Goal: Information Seeking & Learning: Learn about a topic

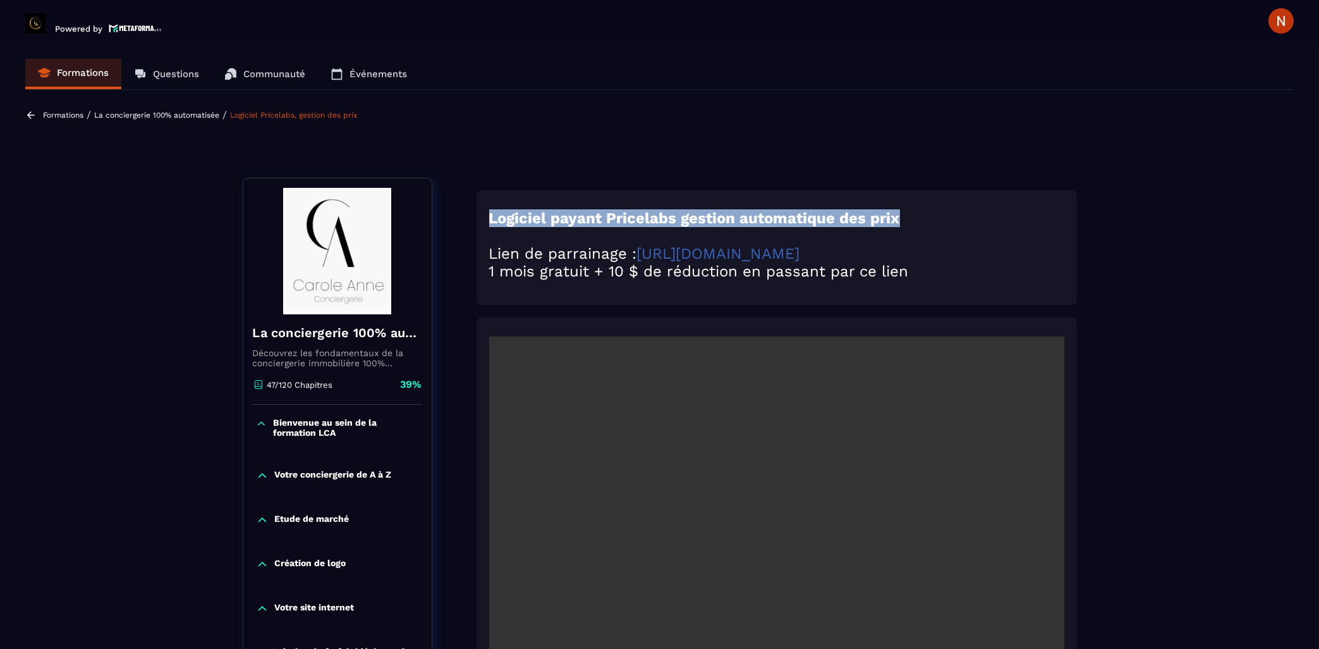
drag, startPoint x: 490, startPoint y: 217, endPoint x: 917, endPoint y: 207, distance: 427.5
click at [917, 207] on div "Logiciel payant Pricelabs gestion automatique des prix Lien de parrainage : [UR…" at bounding box center [777, 247] width 601 height 114
copy strong "Logiciel payant Pricelabs gestion automatique des prix"
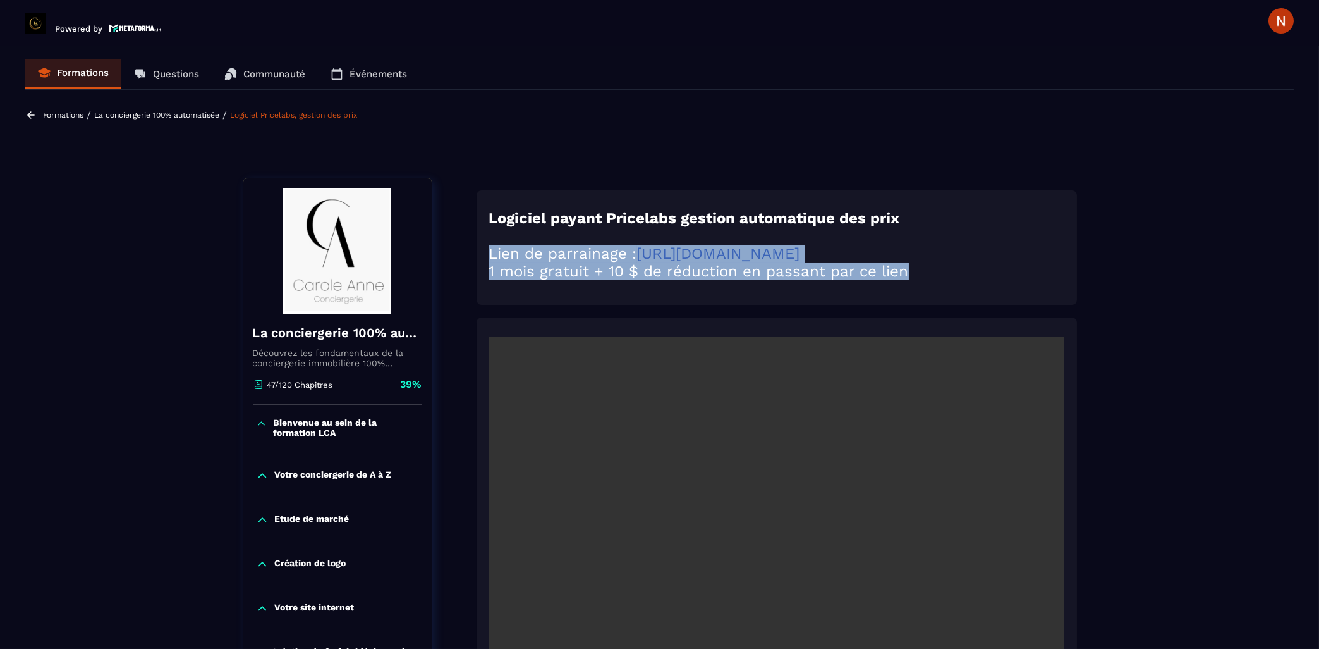
drag, startPoint x: 487, startPoint y: 235, endPoint x: 942, endPoint y: 265, distance: 455.6
click at [942, 265] on div "Logiciel payant Pricelabs gestion automatique des prix Lien de parrainage : [UR…" at bounding box center [777, 247] width 601 height 114
copy div "Lien de parrainage : [URL][DOMAIN_NAME] 1 mois gratuit + 10 $ de réduction en p…"
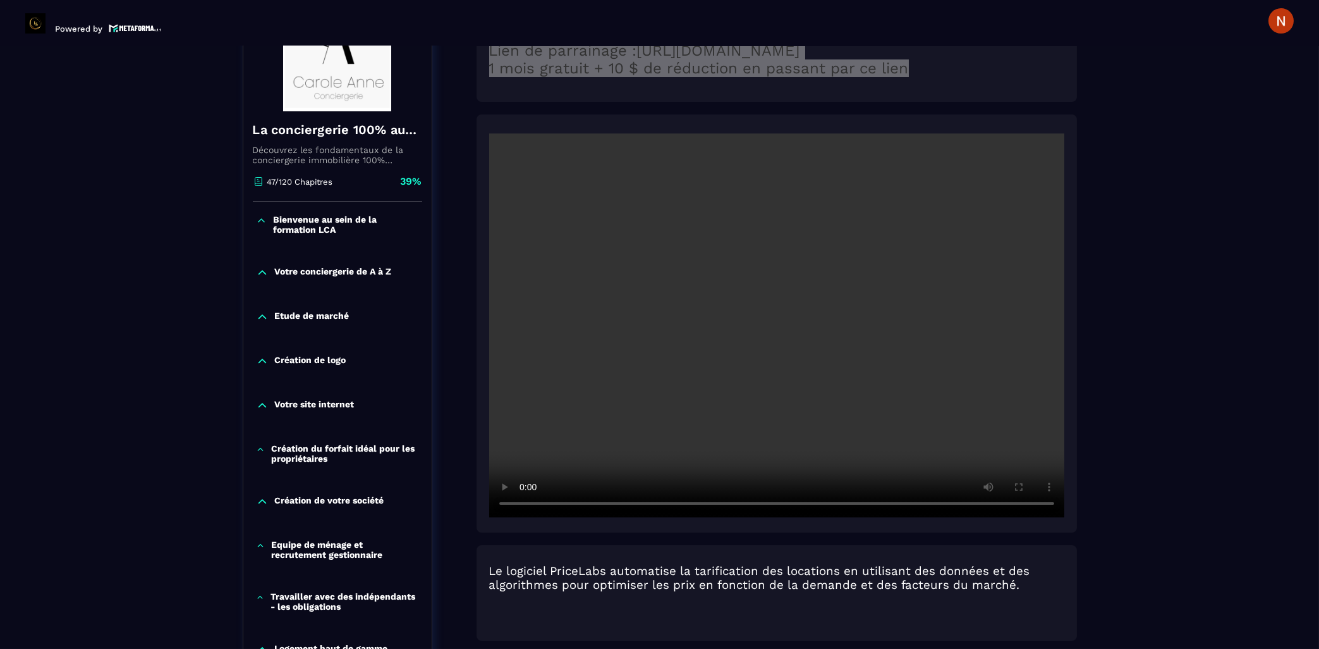
scroll to position [474, 0]
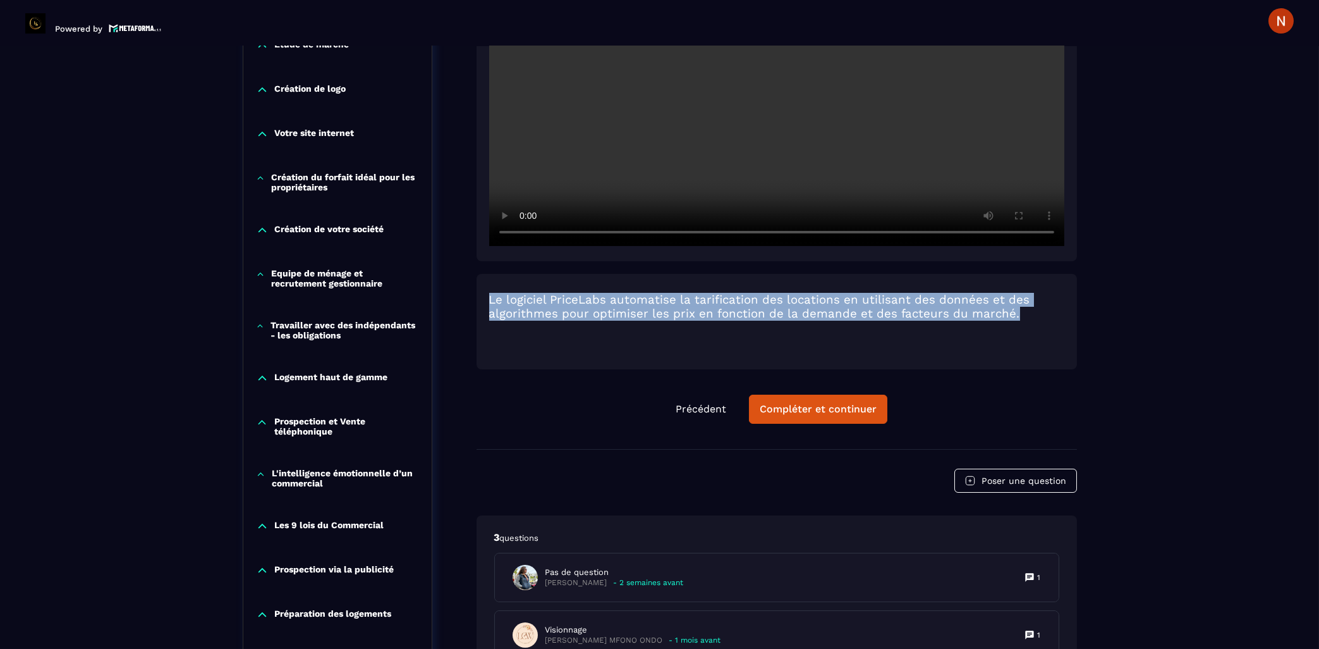
drag, startPoint x: 492, startPoint y: 274, endPoint x: 1061, endPoint y: 290, distance: 569.2
click at [1061, 293] on h3 "Le logiciel PriceLabs automatise la tarification des locations en utilisant des…" at bounding box center [776, 307] width 575 height 28
copy h3 "Le logiciel PriceLabs automatise la tarification des locations en utilisant des…"
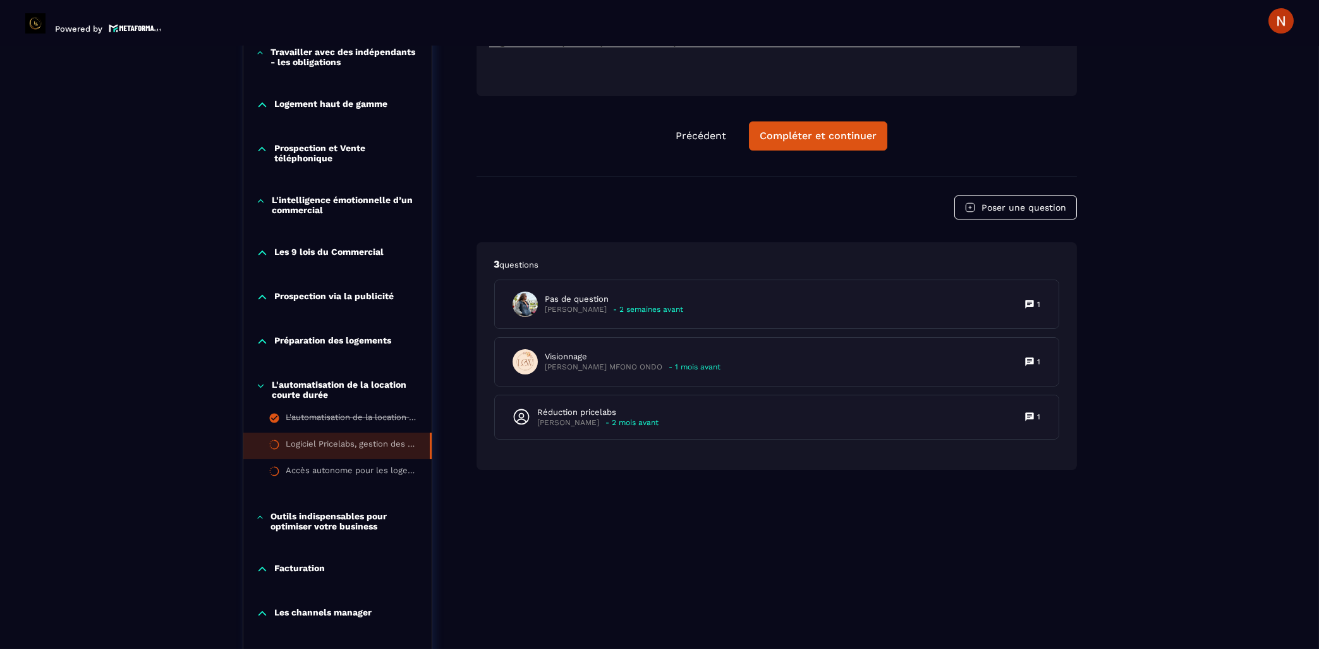
scroll to position [813, 0]
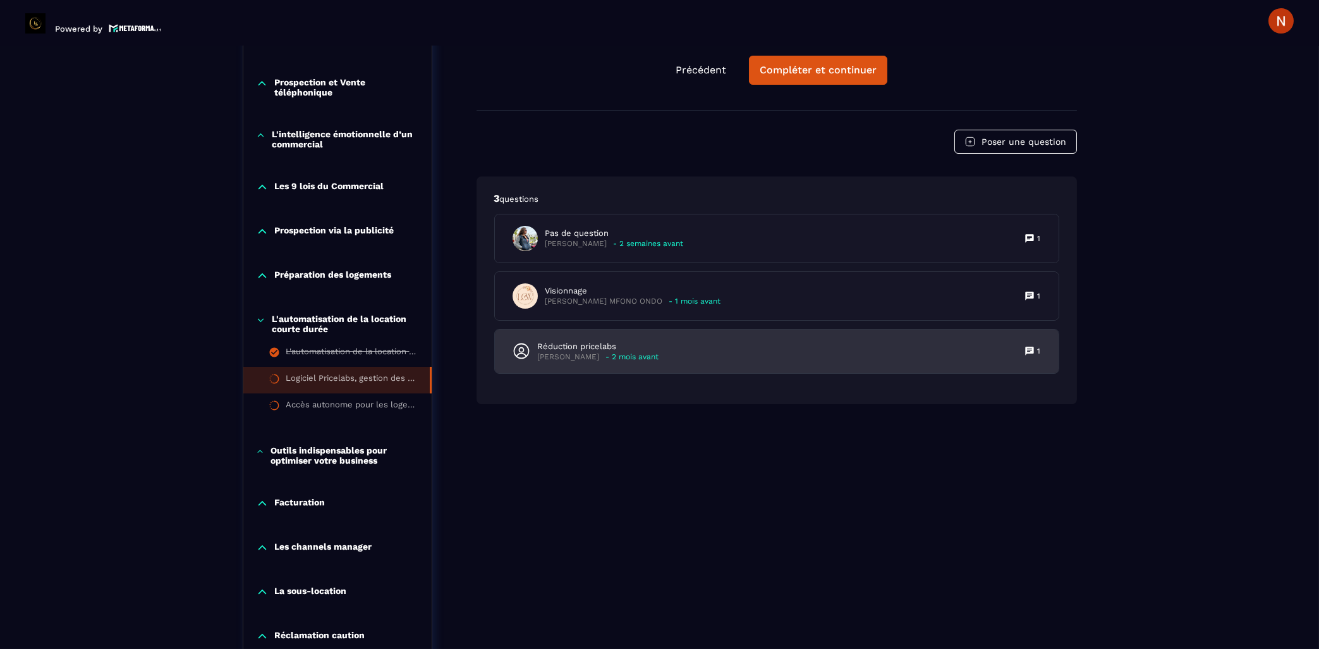
click at [606, 352] on p "- 2 mois avant" at bounding box center [632, 356] width 53 height 9
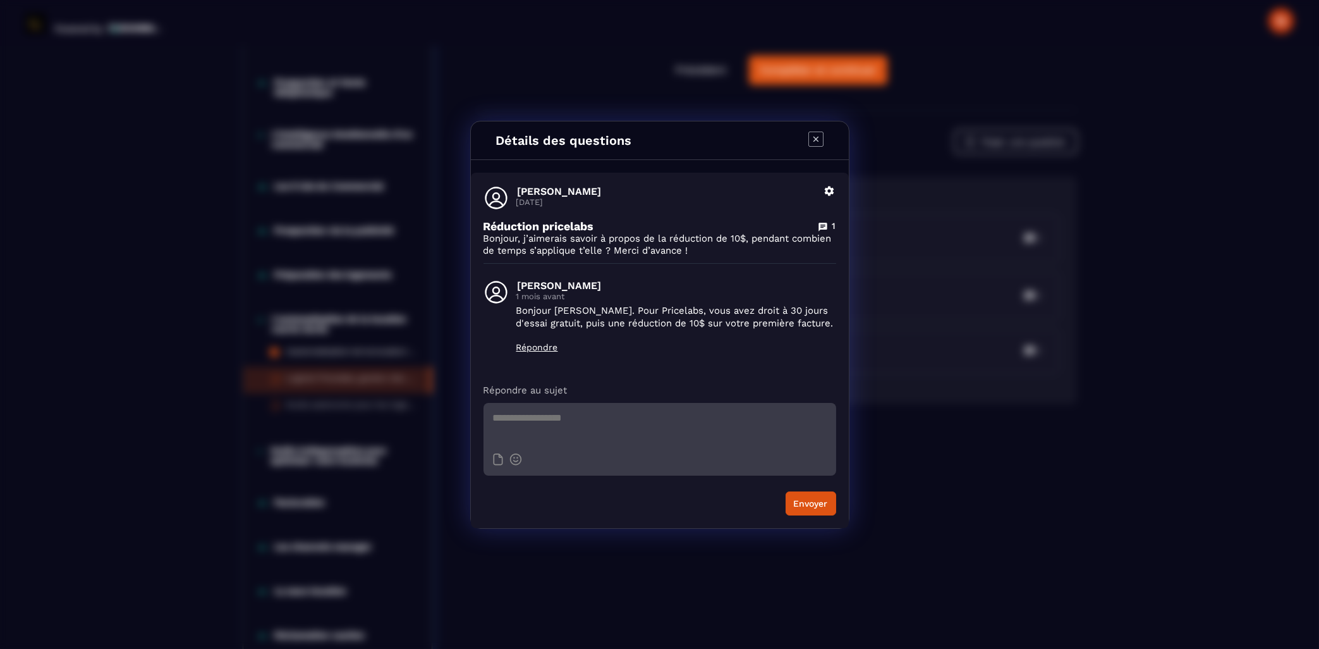
click at [822, 137] on icon "Modal window" at bounding box center [816, 138] width 15 height 15
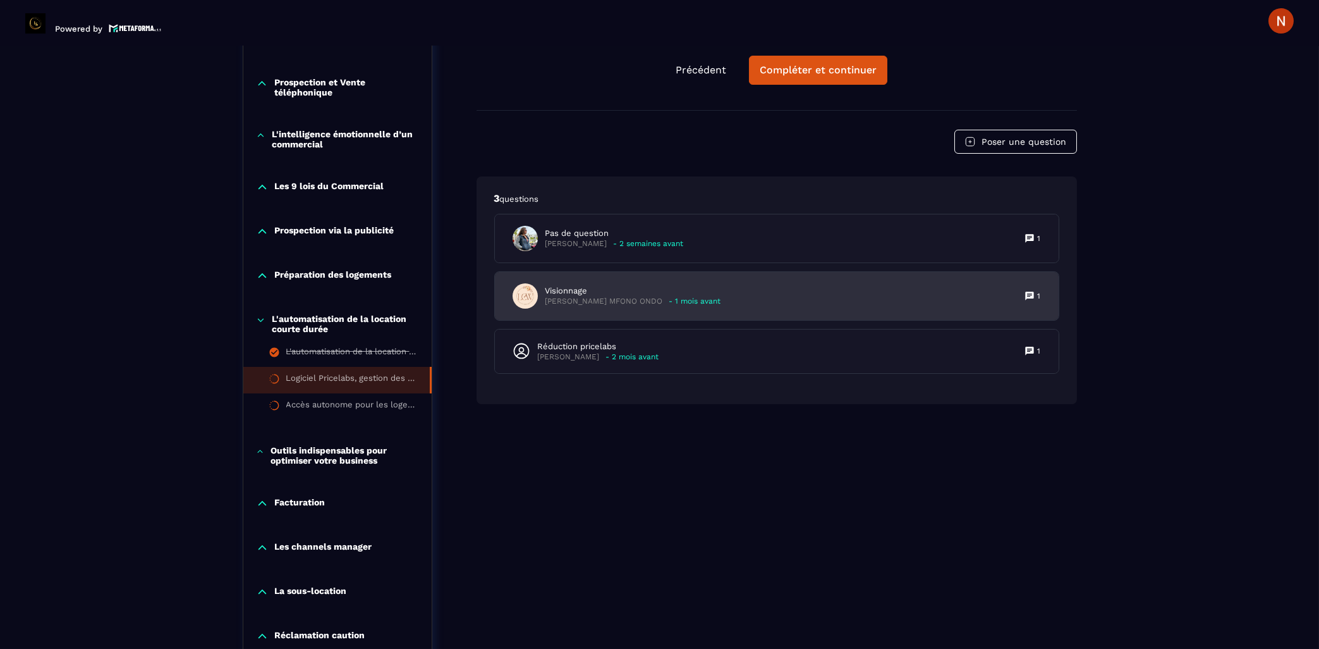
click at [587, 285] on p "Visionnage" at bounding box center [634, 290] width 176 height 11
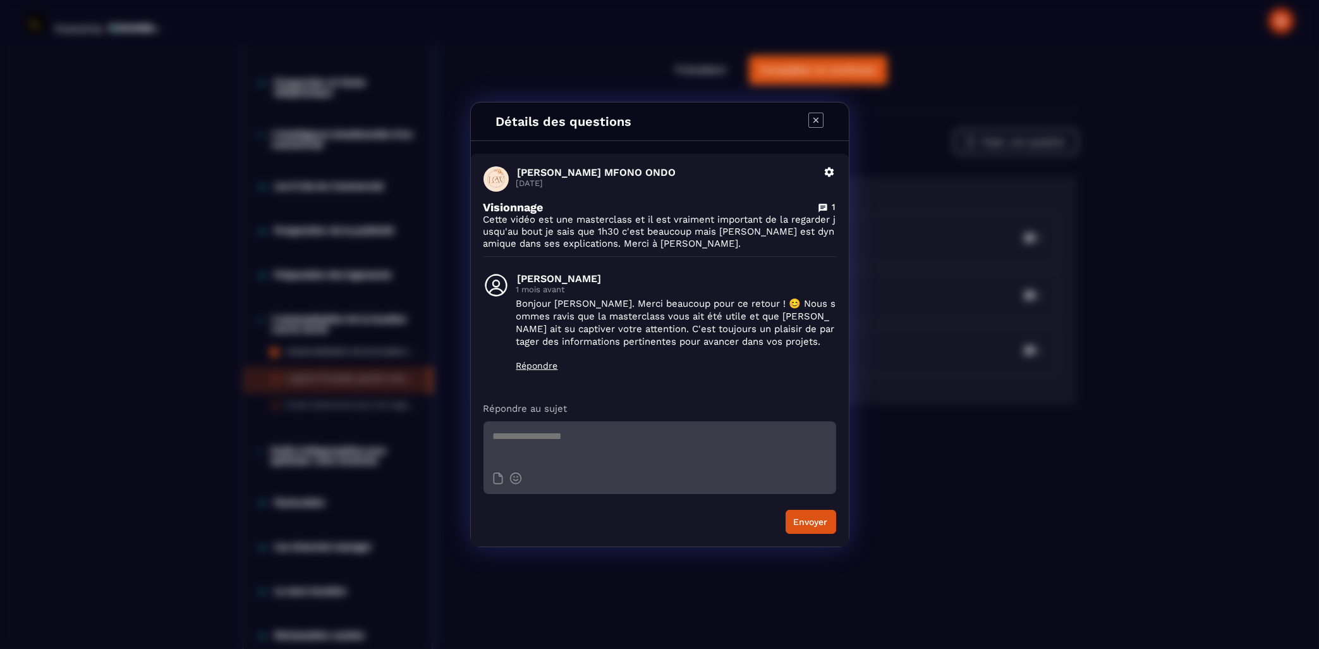
click at [813, 121] on icon "Modal window" at bounding box center [816, 120] width 15 height 15
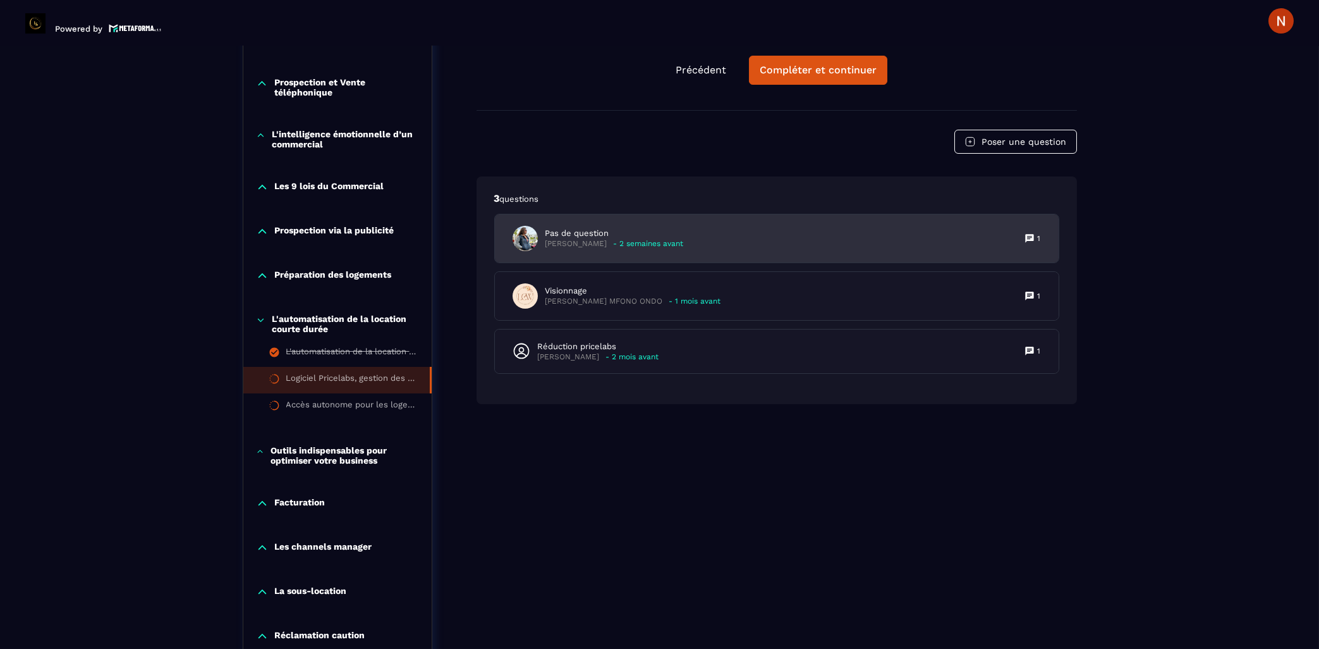
click at [608, 239] on p "[PERSON_NAME]" at bounding box center [577, 243] width 62 height 9
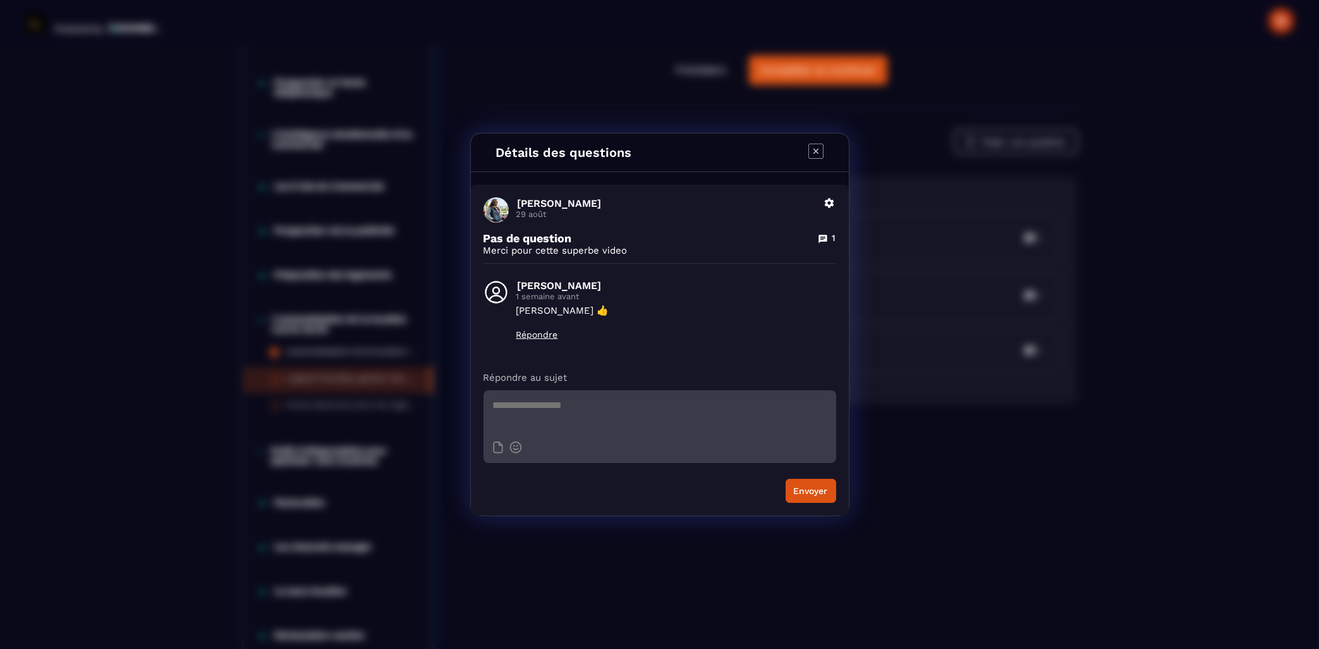
click at [819, 146] on icon "Modal window" at bounding box center [816, 151] width 15 height 15
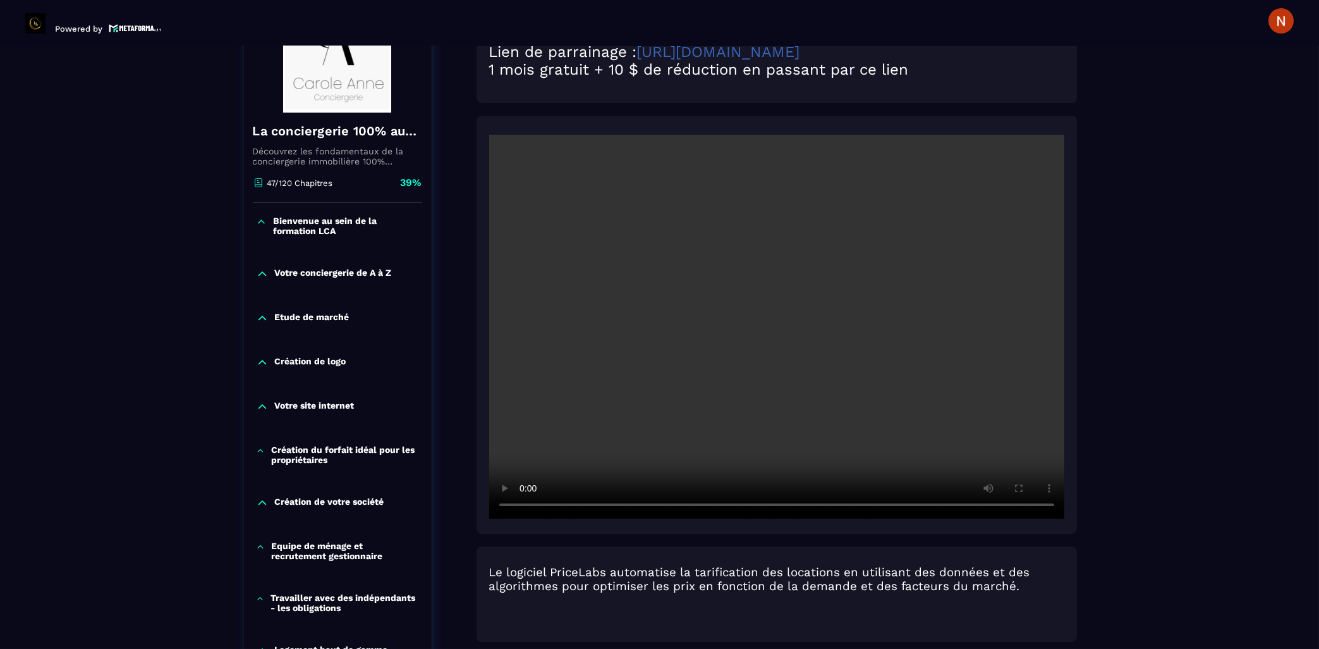
scroll to position [203, 0]
click at [583, 114] on div at bounding box center [777, 323] width 601 height 418
click at [854, 114] on div at bounding box center [777, 323] width 601 height 418
click at [919, 114] on div at bounding box center [777, 323] width 601 height 418
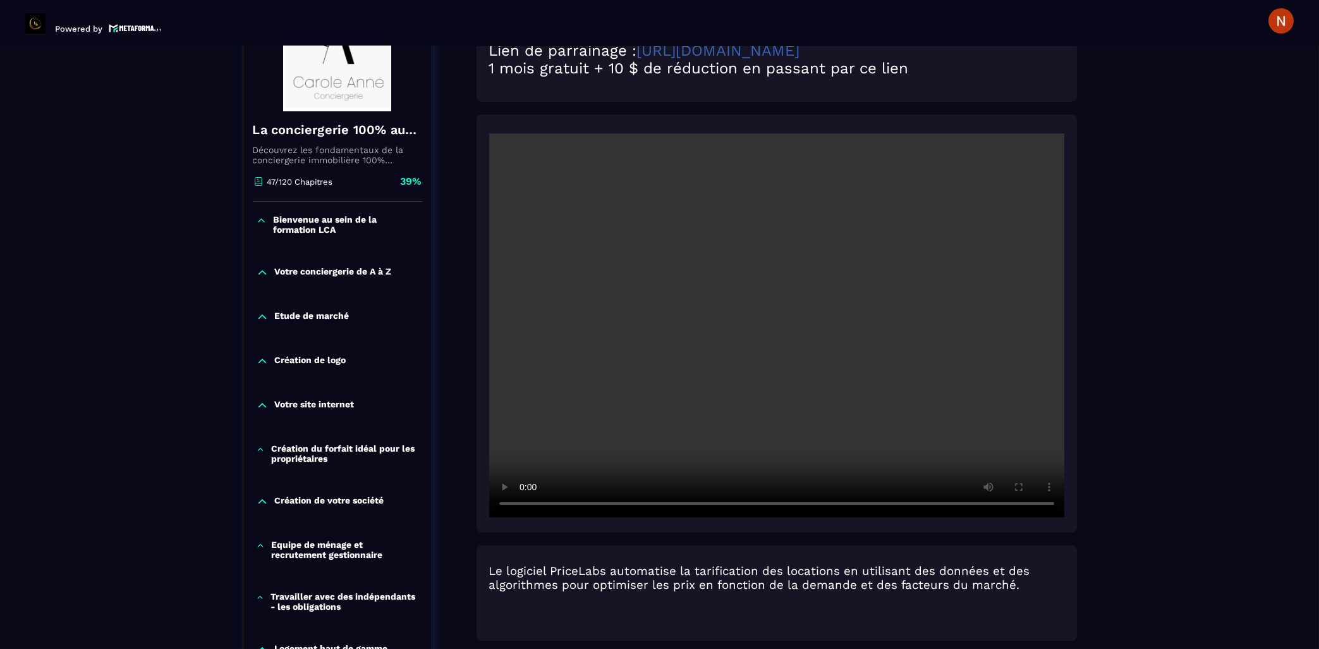
click at [919, 114] on div at bounding box center [777, 323] width 601 height 418
click at [876, 114] on div at bounding box center [777, 323] width 601 height 418
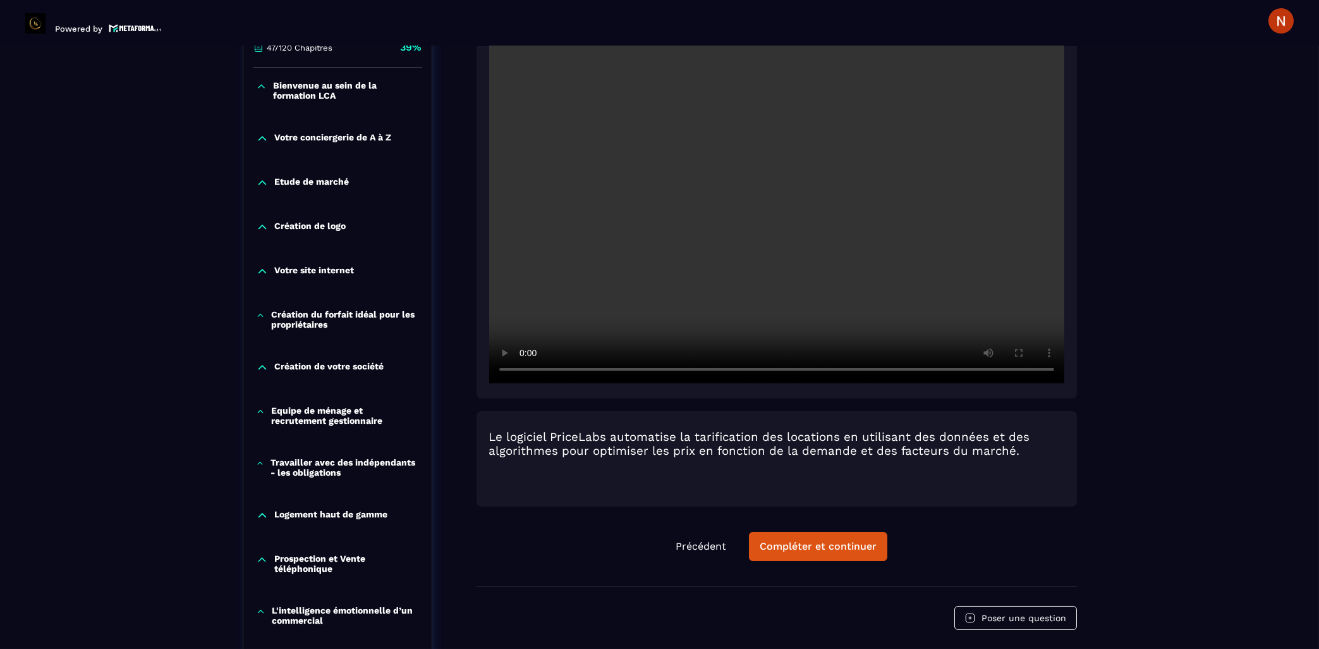
scroll to position [339, 0]
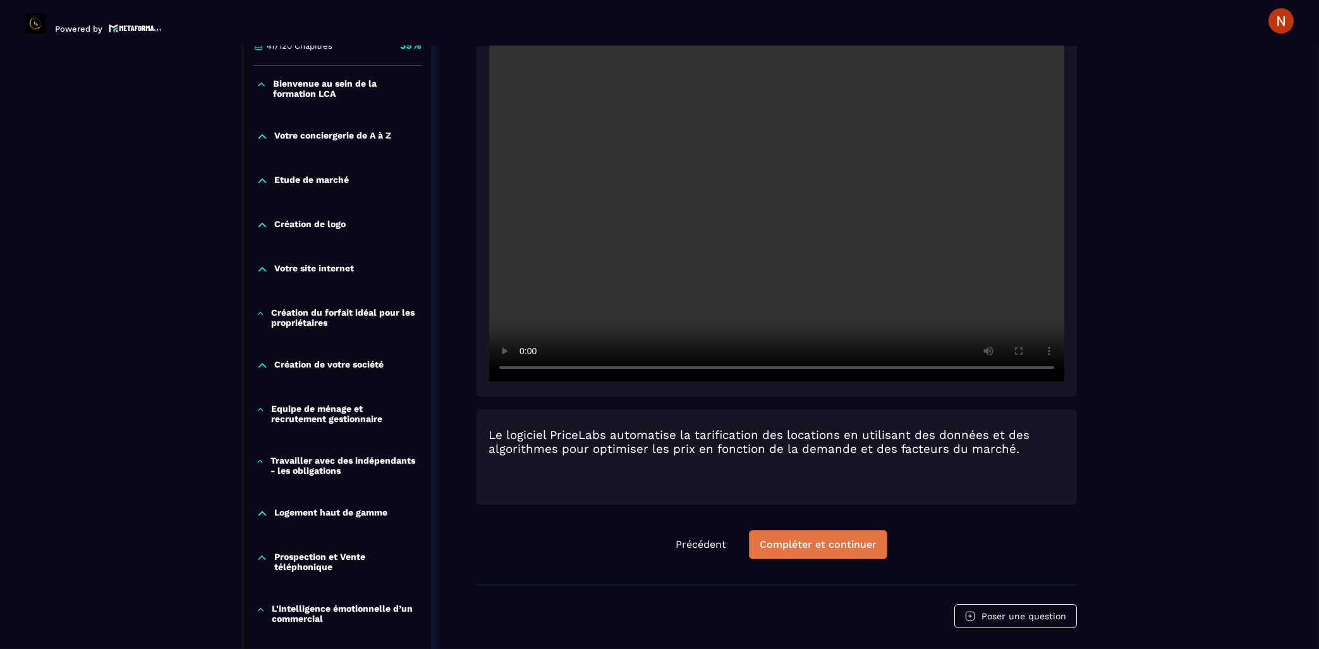
click at [807, 538] on div "Compléter et continuer" at bounding box center [818, 544] width 117 height 13
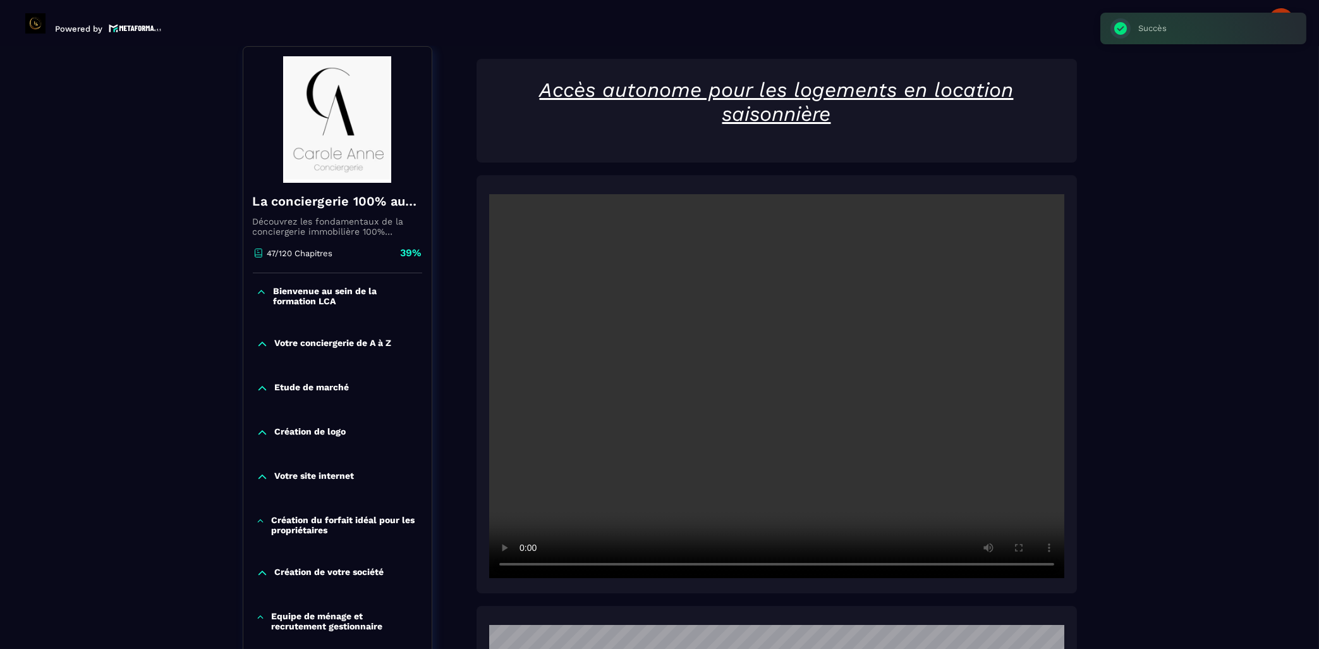
scroll to position [130, 0]
